Goal: Task Accomplishment & Management: Use online tool/utility

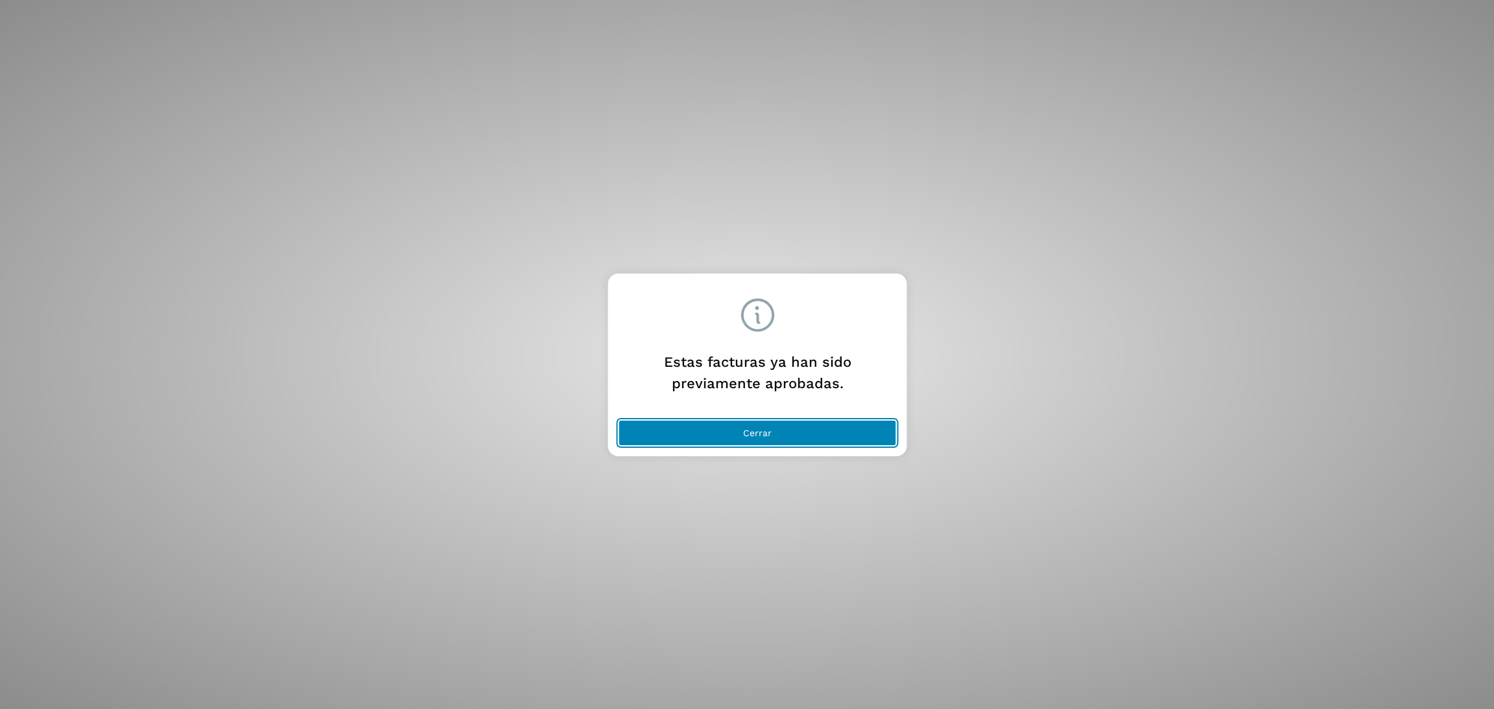
click at [818, 431] on button "Cerrar" at bounding box center [758, 433] width 278 height 26
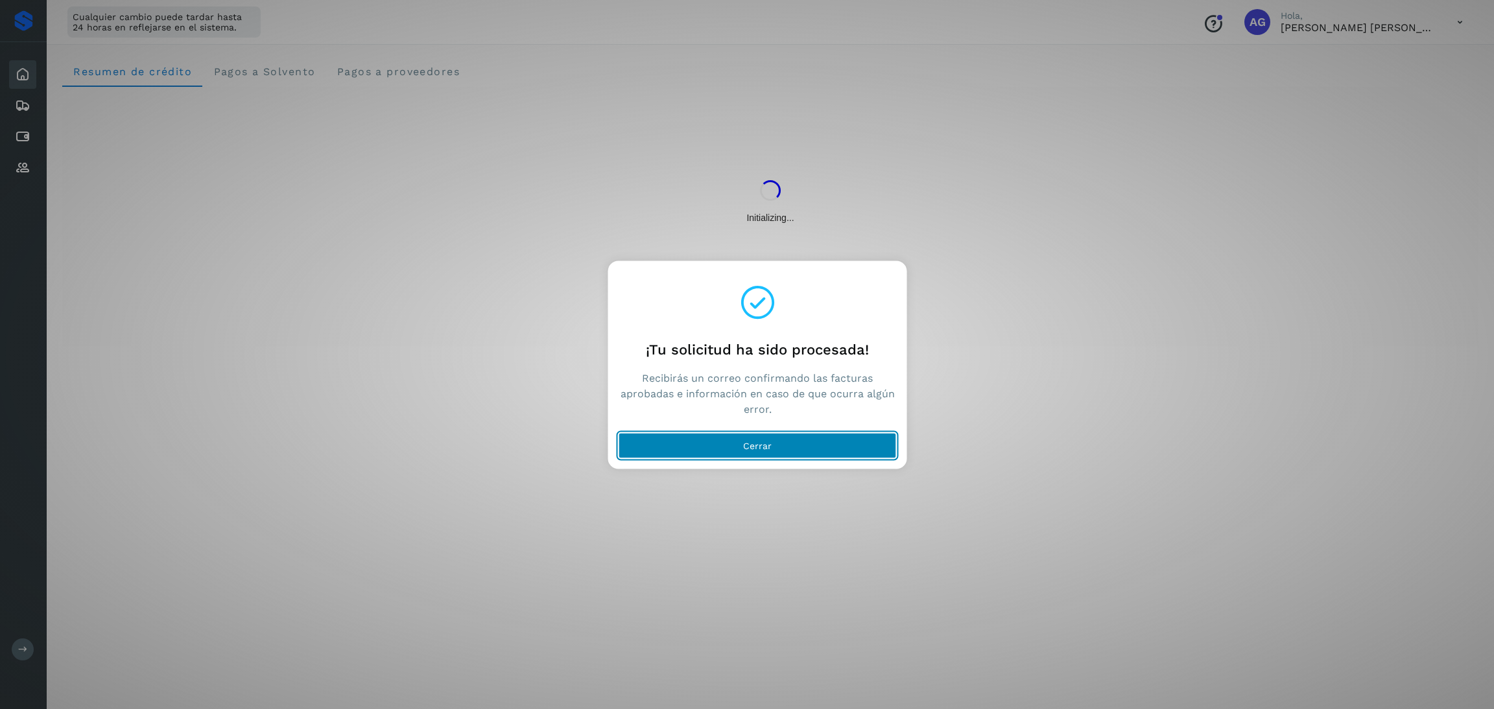
click at [818, 444] on button "Cerrar" at bounding box center [758, 446] width 278 height 26
